Goal: Use online tool/utility: Use online tool/utility

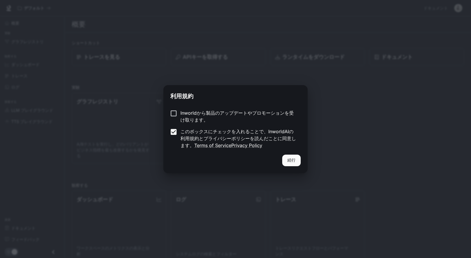
click at [289, 162] on button "続行" at bounding box center [291, 160] width 19 height 12
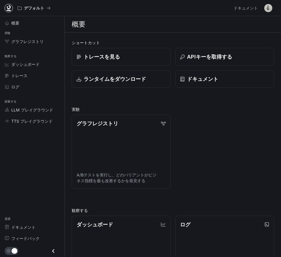
click at [7, 8] on icon at bounding box center [9, 8] width 6 height 6
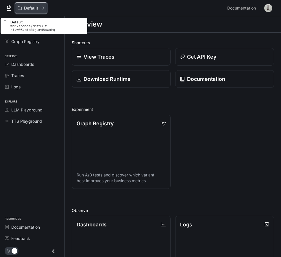
click at [31, 6] on p "Default" at bounding box center [31, 8] width 14 height 5
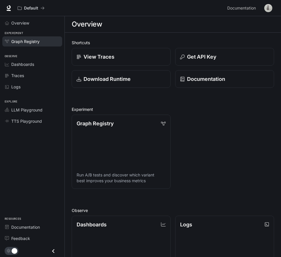
click at [18, 41] on span "Graph Registry" at bounding box center [25, 41] width 28 height 6
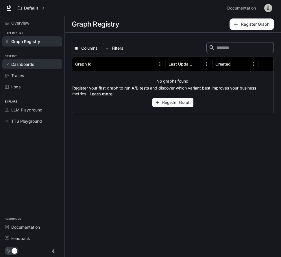
click at [24, 64] on span "Dashboards" at bounding box center [22, 64] width 23 height 6
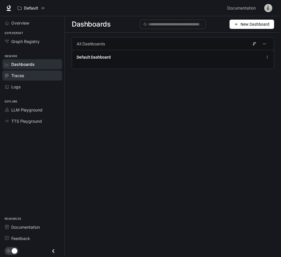
click at [28, 77] on div "Traces" at bounding box center [35, 76] width 48 height 6
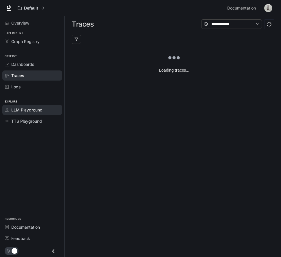
click at [36, 112] on span "LLM Playground" at bounding box center [26, 110] width 31 height 6
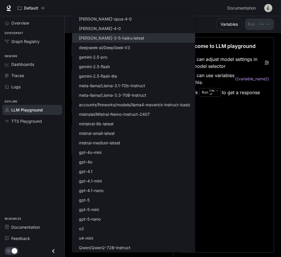
click at [147, 49] on body "Skip to main content Default Documentation Documentation Portal Overview Experi…" at bounding box center [140, 129] width 281 height 258
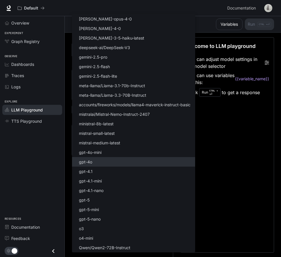
click at [126, 161] on li "gpt-4o" at bounding box center [133, 162] width 123 height 10
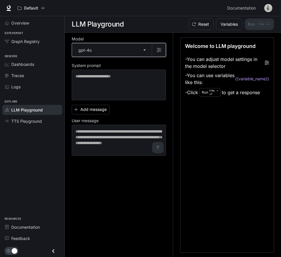
type input "******"
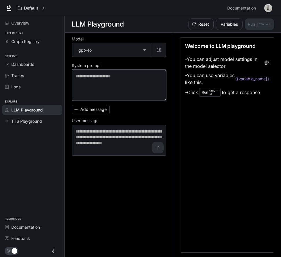
click at [121, 81] on textarea at bounding box center [118, 84] width 87 height 23
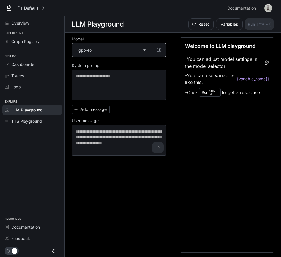
click at [143, 49] on body "Skip to main content Default Documentation Documentation Portal Overview Experi…" at bounding box center [140, 129] width 281 height 258
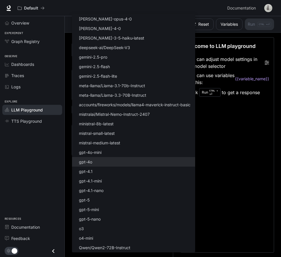
click at [251, 149] on div at bounding box center [140, 128] width 281 height 257
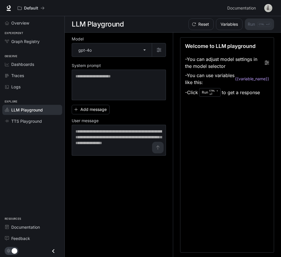
click at [39, 129] on div "Overview Experiment Graph Registry Observe Dashboards Traces Logs Explore LLM P…" at bounding box center [32, 136] width 64 height 241
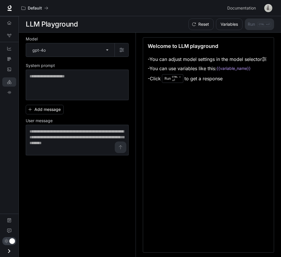
click at [179, 173] on div "Welcome to LLM playground - You can adjust model settings in the model selector…" at bounding box center [208, 145] width 131 height 216
click at [206, 100] on div "Welcome to LLM playground - You can adjust model settings in the model selector…" at bounding box center [208, 145] width 131 height 216
click at [241, 10] on span "Documentation" at bounding box center [241, 8] width 29 height 7
